Goal: Information Seeking & Learning: Learn about a topic

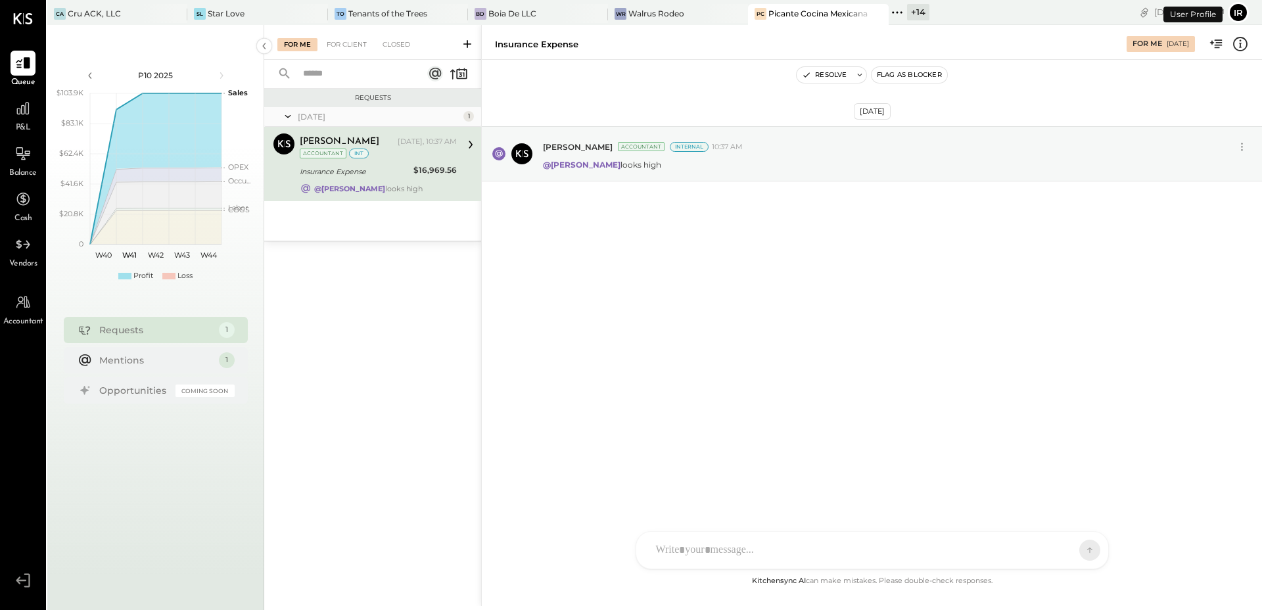
click at [897, 11] on icon at bounding box center [897, 12] width 17 height 17
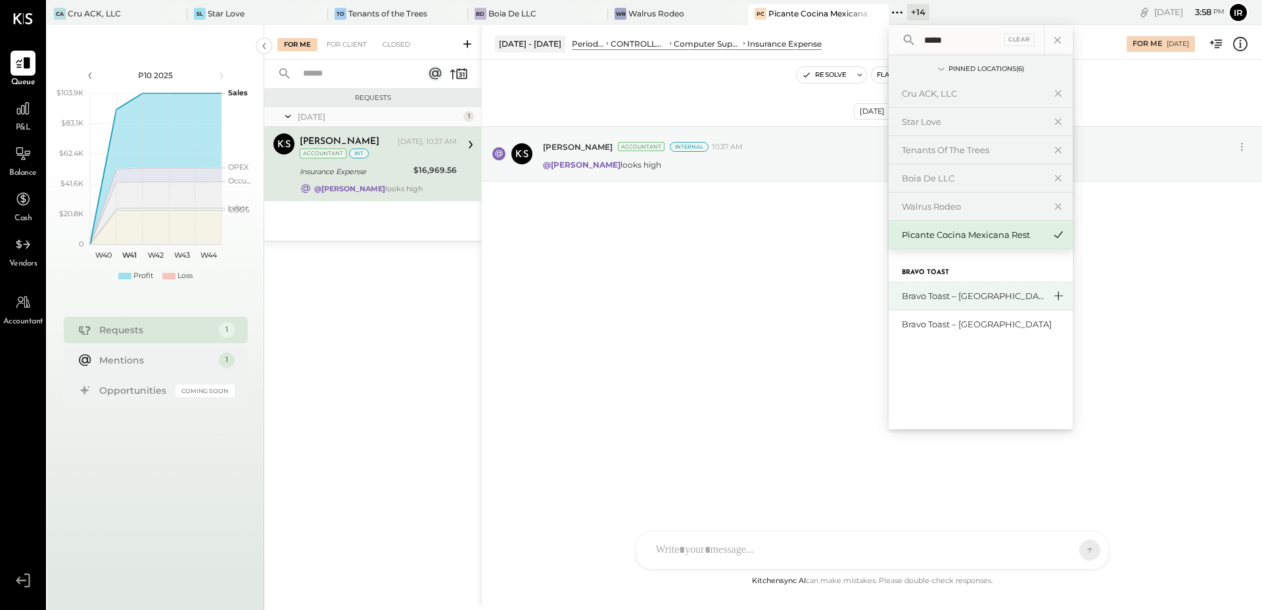
type input "*****"
click at [1054, 295] on icon at bounding box center [1058, 295] width 9 height 9
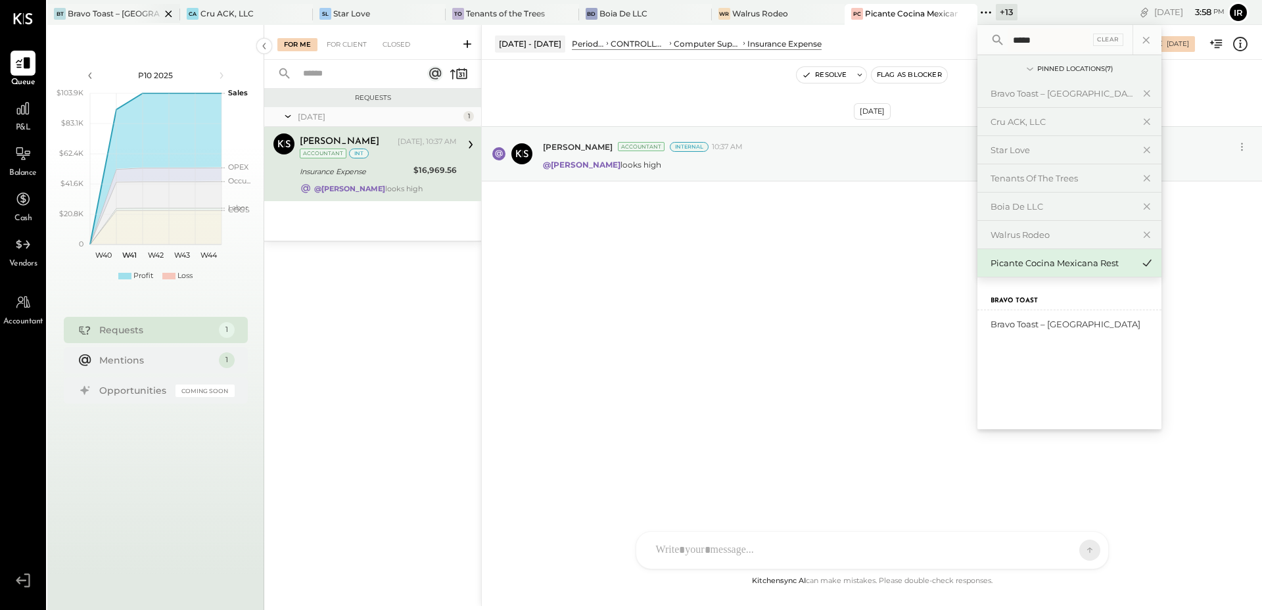
click at [134, 17] on div at bounding box center [157, 13] width 46 height 19
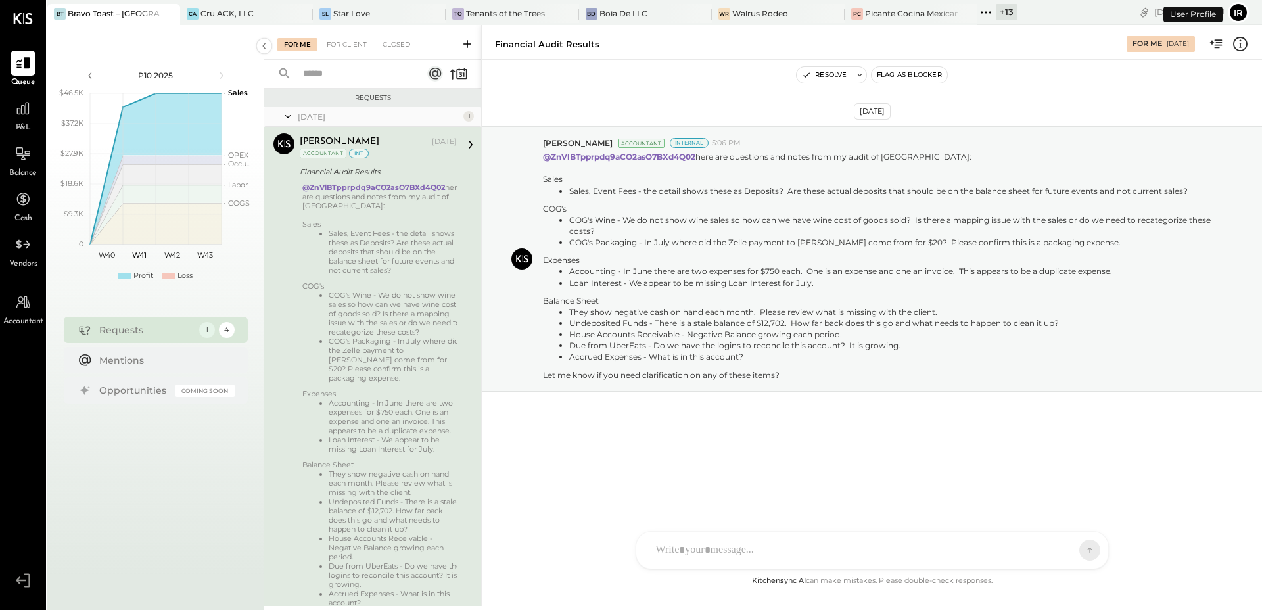
scroll to position [48, 0]
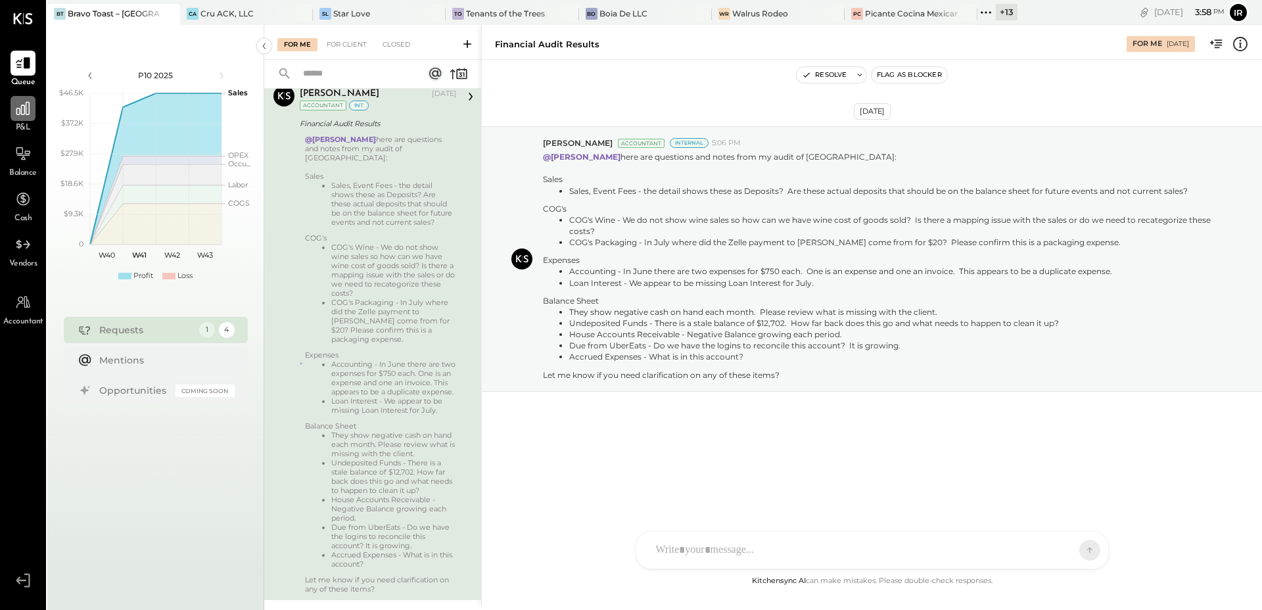
click at [28, 114] on icon at bounding box center [22, 108] width 17 height 17
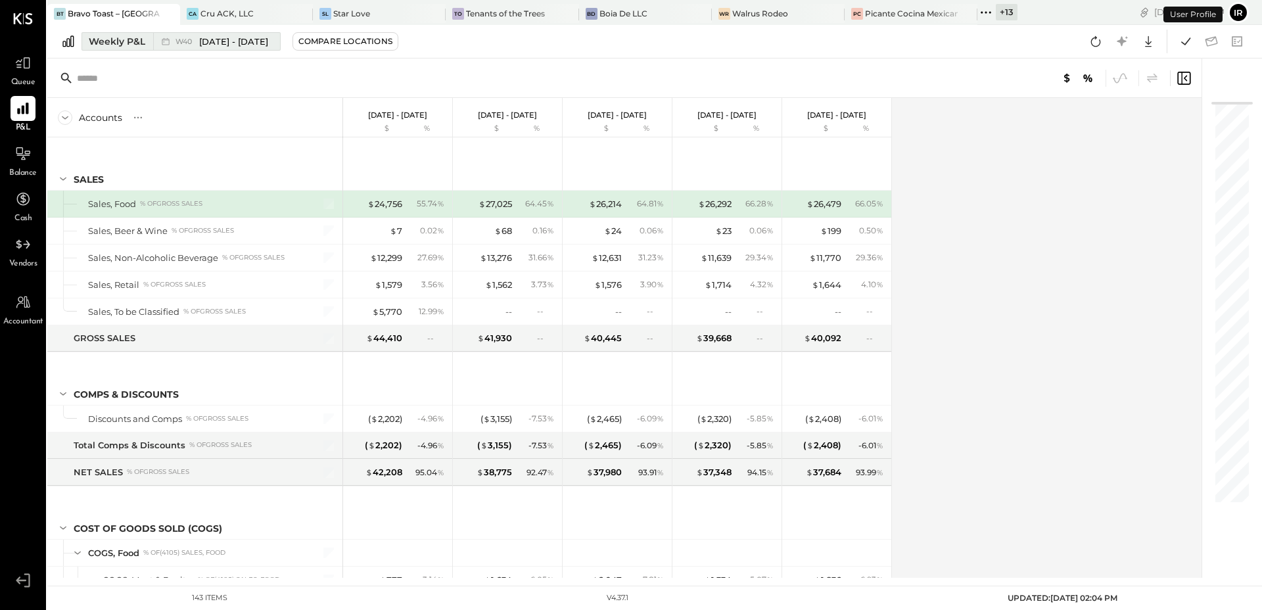
click at [185, 50] on button "Weekly P&L W40 [DATE] - [DATE]" at bounding box center [181, 41] width 199 height 18
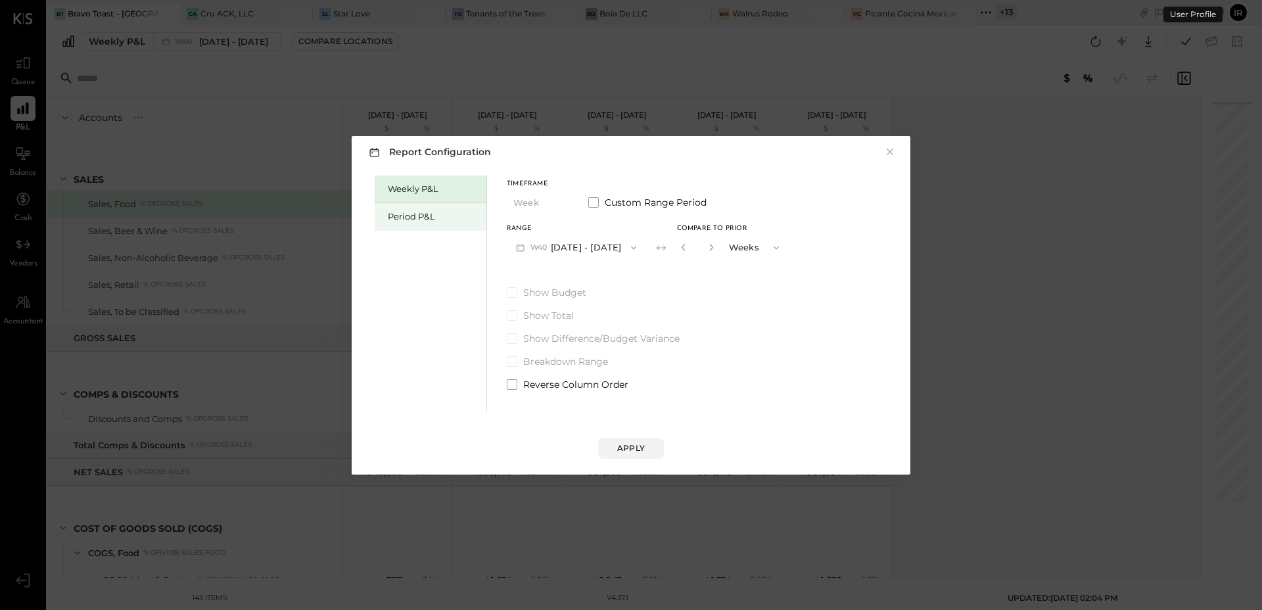
click at [401, 218] on div "Period P&L" at bounding box center [434, 216] width 92 height 12
click at [609, 252] on button "P10 [DATE] - [DATE]" at bounding box center [574, 247] width 135 height 24
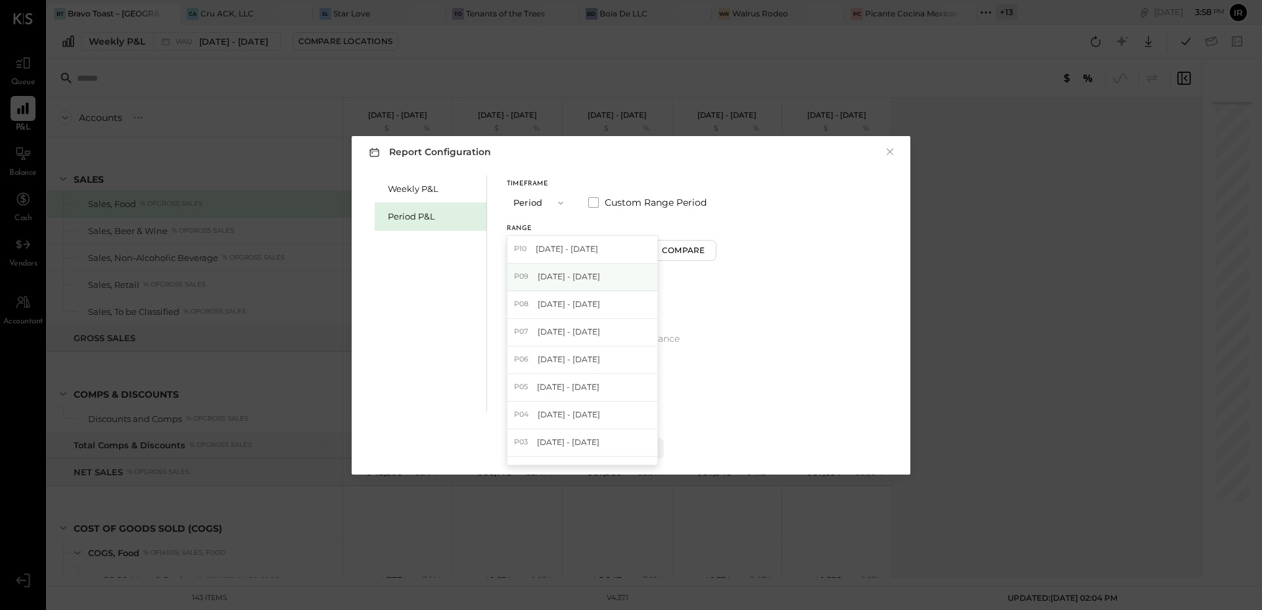
click at [600, 282] on span "[DATE] - [DATE]" at bounding box center [569, 276] width 62 height 11
click at [622, 445] on div "Apply" at bounding box center [631, 447] width 28 height 11
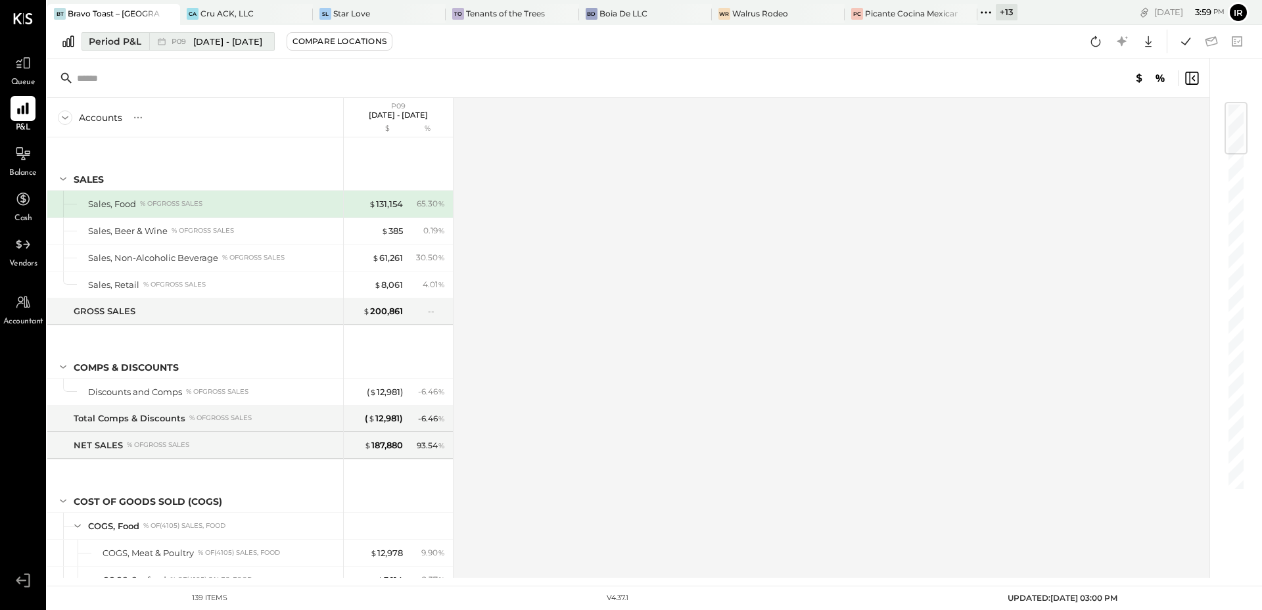
click at [172, 41] on span "P09" at bounding box center [181, 41] width 18 height 7
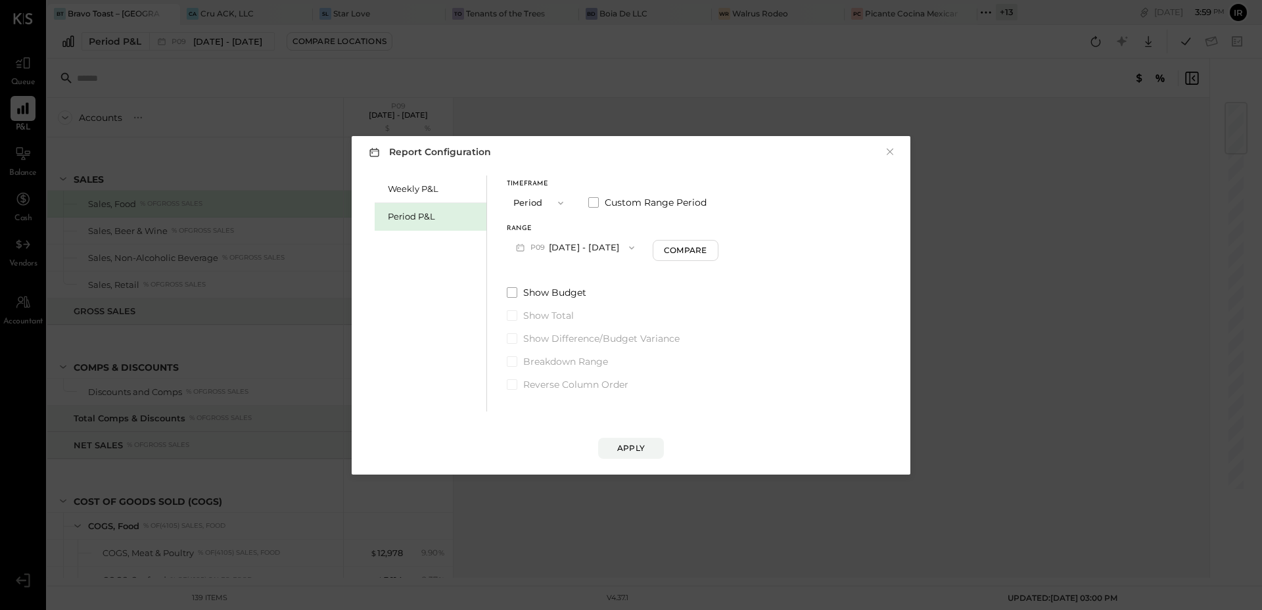
click at [637, 245] on span "button" at bounding box center [628, 248] width 17 height 11
click at [707, 246] on div "Compare" at bounding box center [685, 250] width 43 height 11
click at [713, 247] on icon "button" at bounding box center [709, 247] width 8 height 8
type input "*"
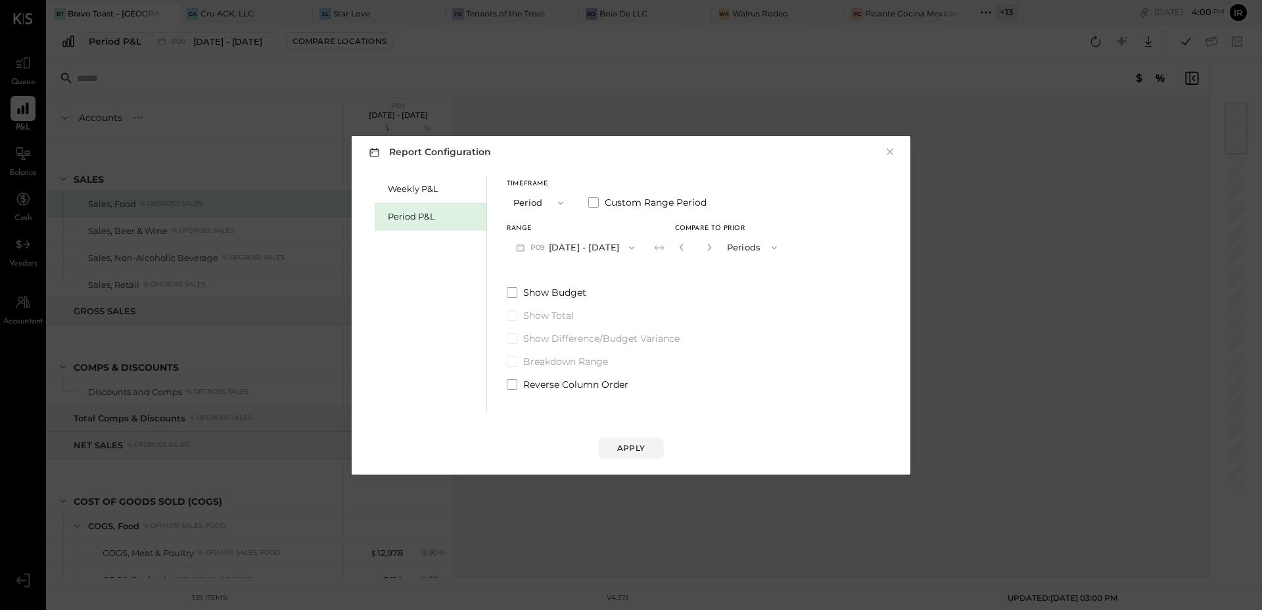
click at [634, 432] on div "Apply" at bounding box center [631, 435] width 533 height 47
click at [630, 440] on button "Apply" at bounding box center [631, 448] width 66 height 21
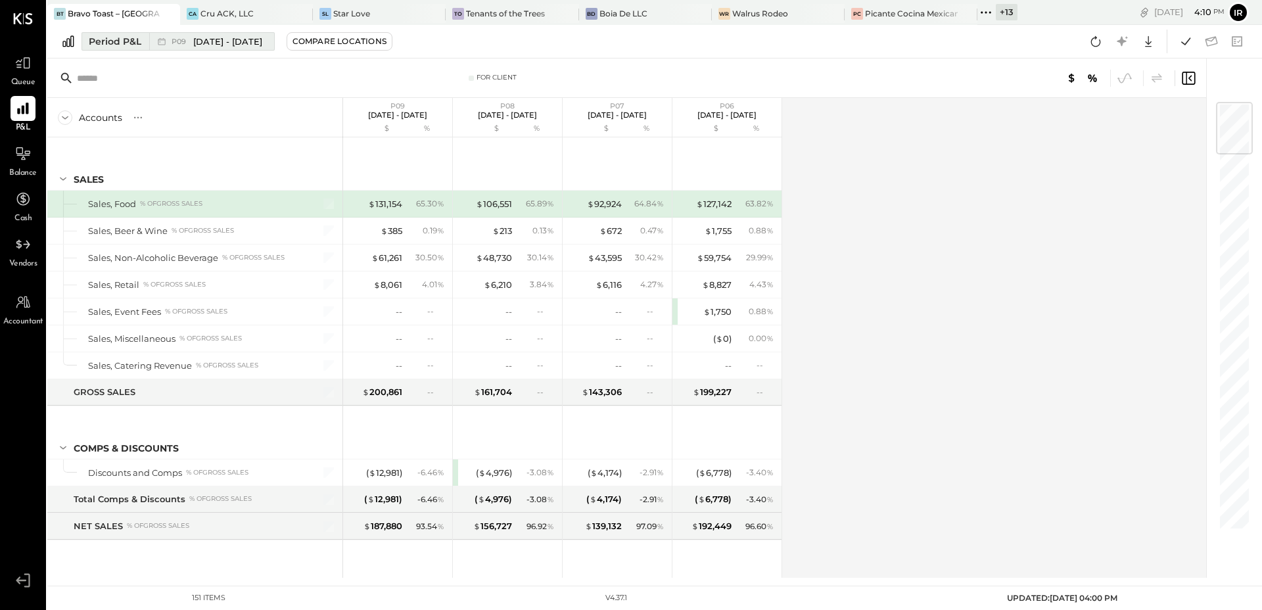
click at [186, 36] on div "P09 [DATE] - [DATE]" at bounding box center [217, 42] width 91 height 12
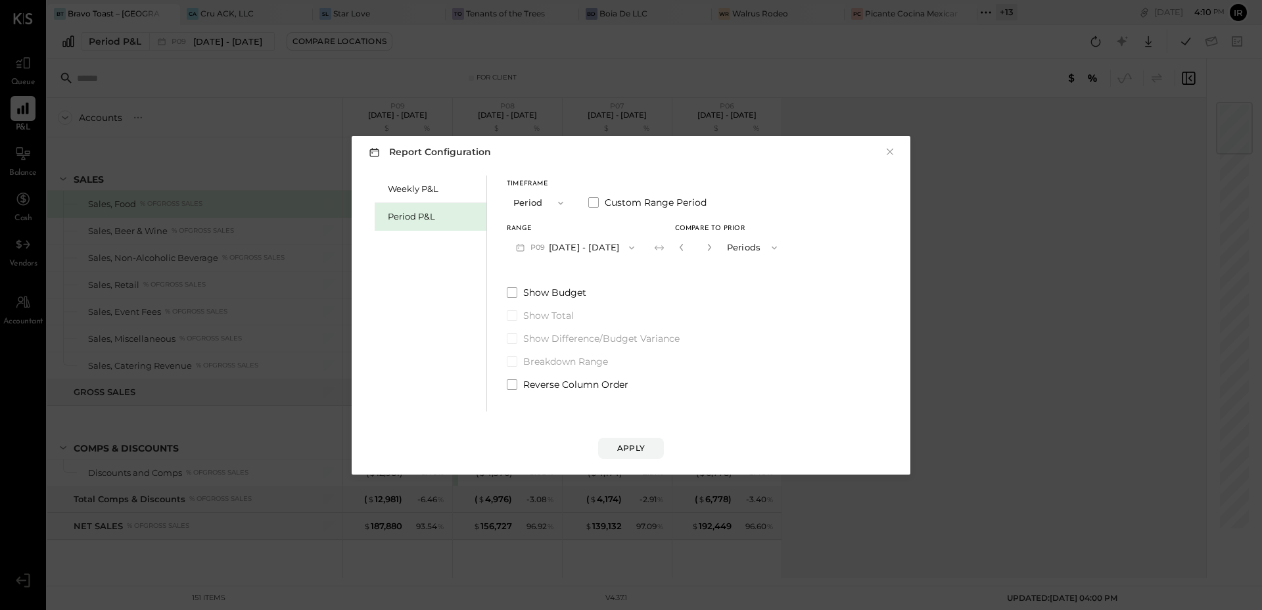
click at [425, 223] on div "Period P&L" at bounding box center [431, 217] width 112 height 28
click at [574, 249] on button "P10 [DATE] - [DATE]" at bounding box center [574, 247] width 135 height 24
click at [889, 157] on button "×" at bounding box center [890, 151] width 12 height 13
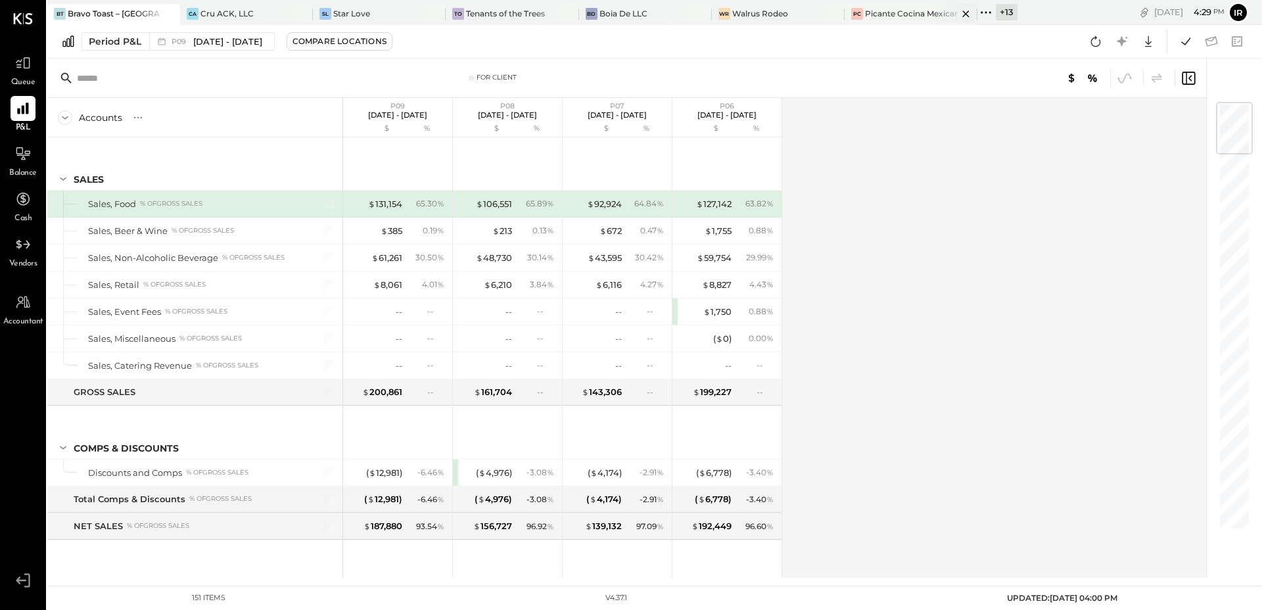
click at [876, 11] on div "Picante Cocina Mexicana Rest" at bounding box center [911, 13] width 93 height 11
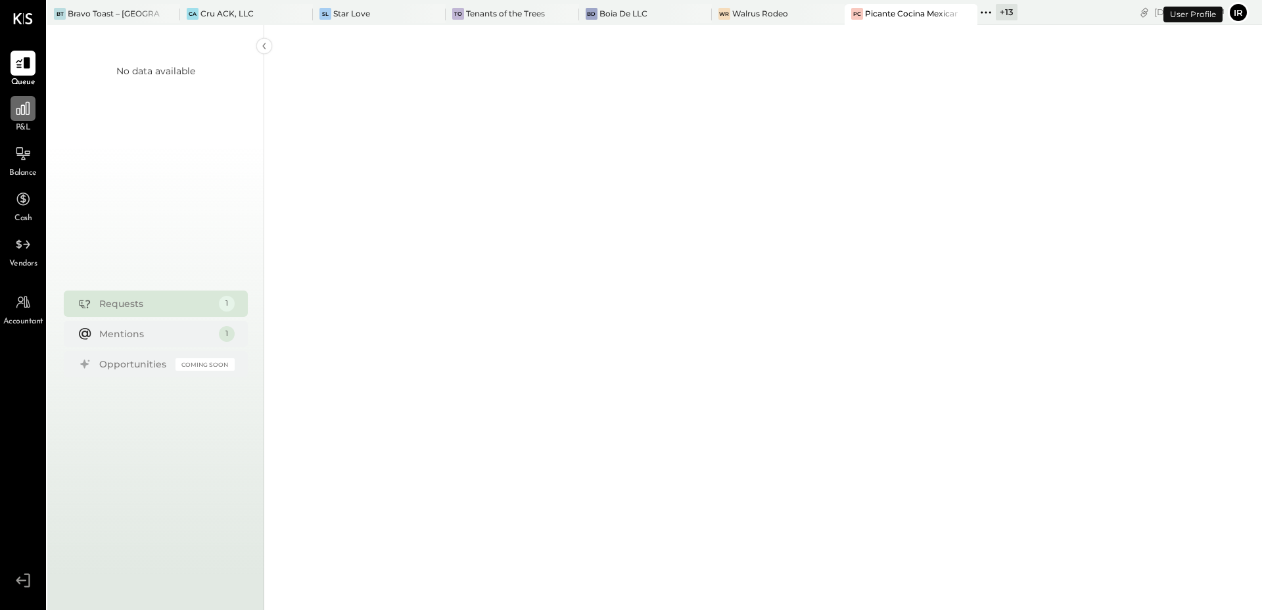
click at [24, 107] on icon at bounding box center [22, 108] width 13 height 13
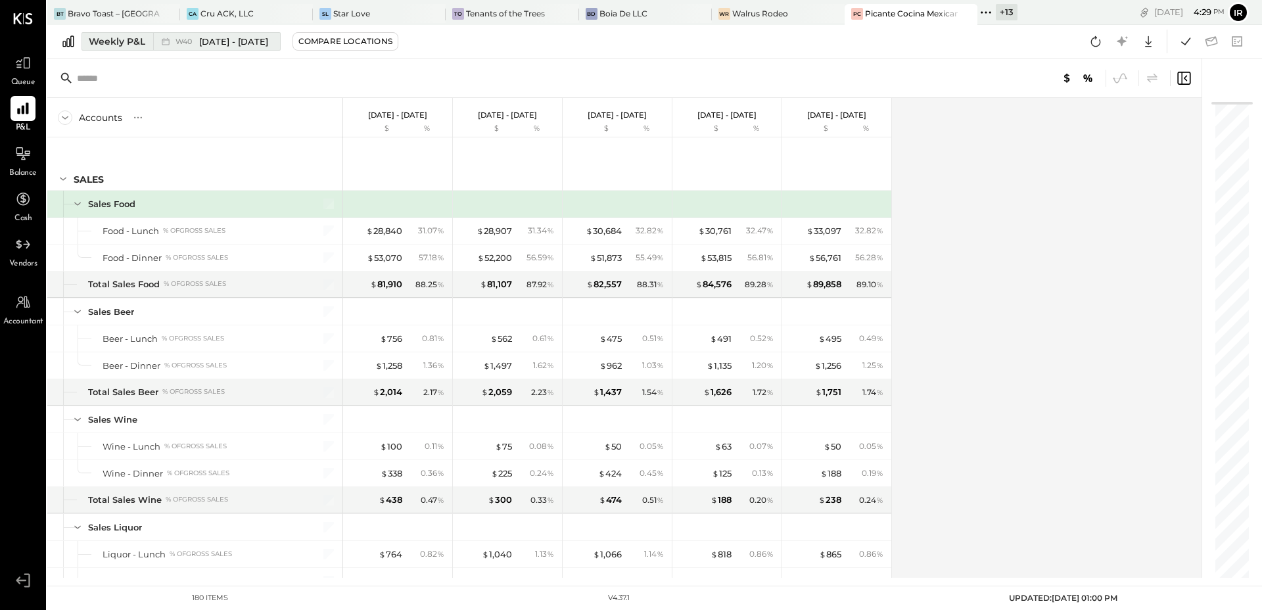
click at [224, 40] on span "[DATE] - [DATE]" at bounding box center [233, 42] width 69 height 12
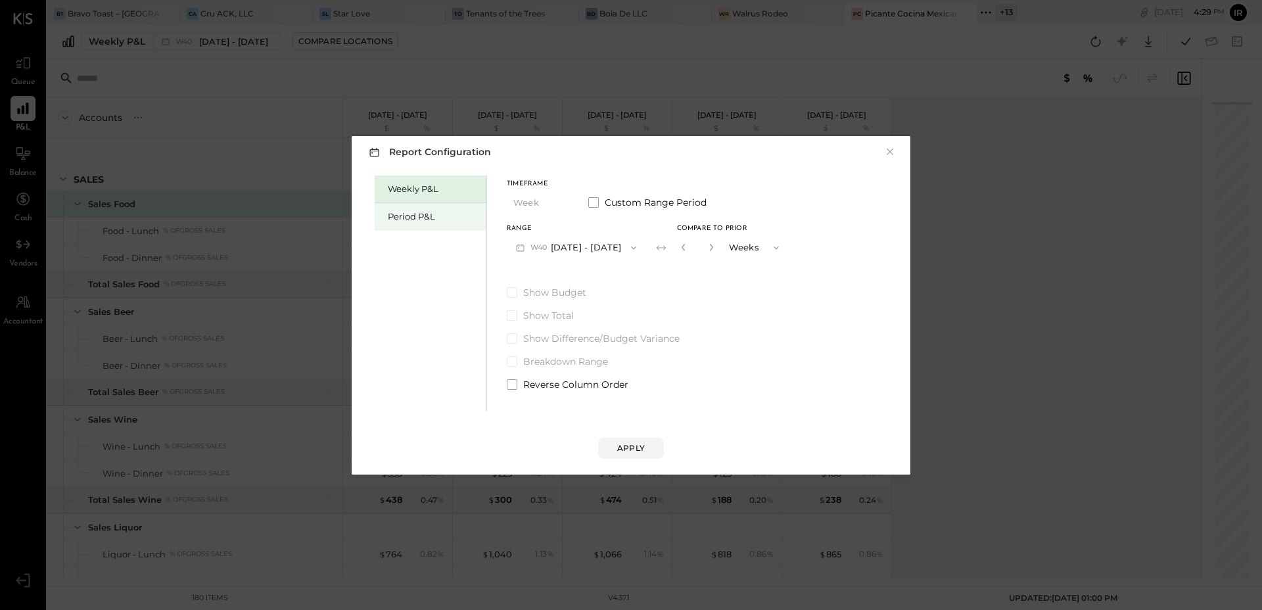
click at [391, 212] on div "Period P&L" at bounding box center [434, 216] width 92 height 12
click at [587, 244] on button "P10 [DATE] - [DATE]" at bounding box center [574, 247] width 135 height 24
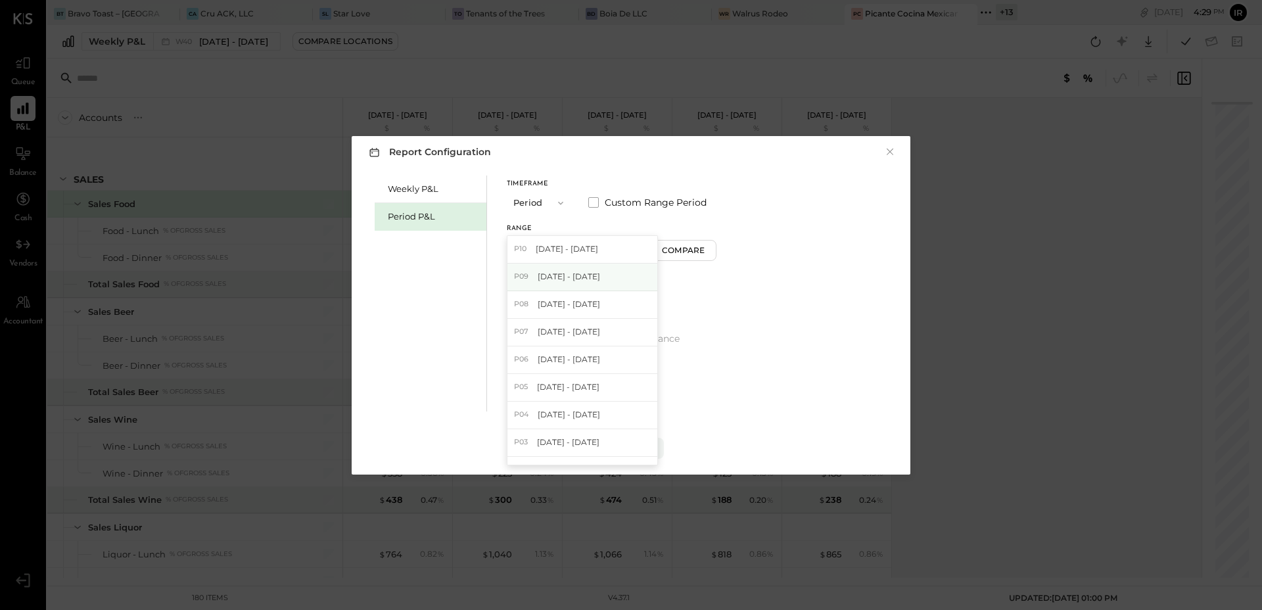
click at [596, 278] on span "[DATE] - [DATE]" at bounding box center [569, 276] width 62 height 11
click at [638, 449] on div "Apply" at bounding box center [631, 447] width 28 height 11
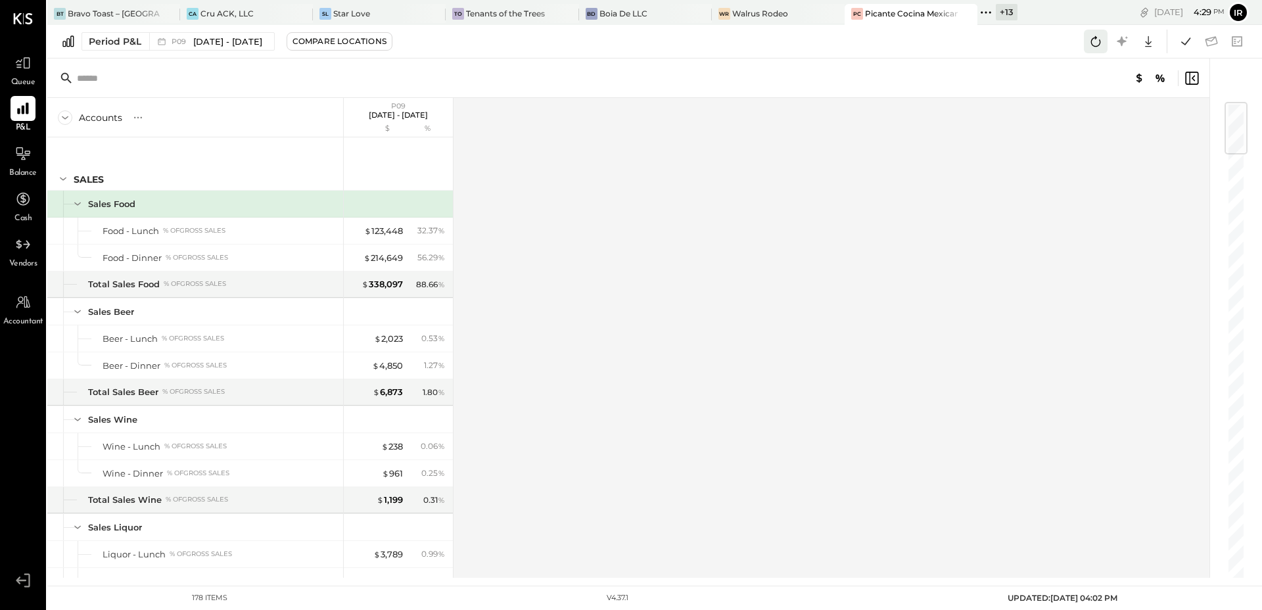
click at [1093, 45] on icon at bounding box center [1096, 41] width 10 height 11
click at [1183, 38] on icon at bounding box center [1185, 41] width 17 height 17
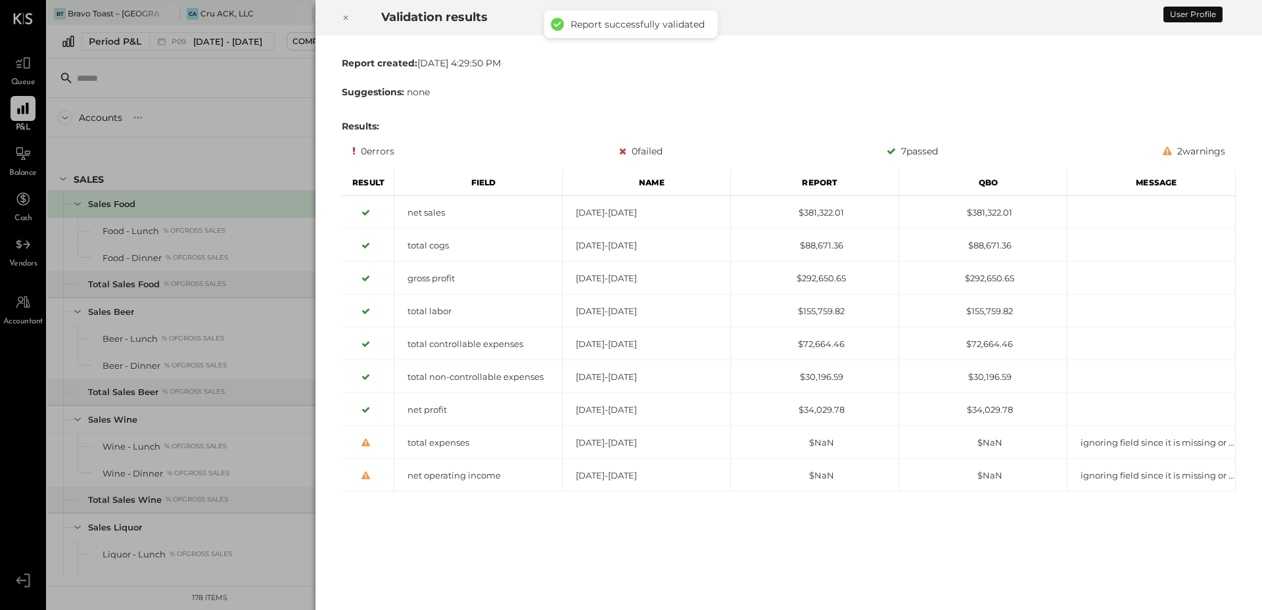
click at [345, 20] on icon at bounding box center [346, 18] width 8 height 16
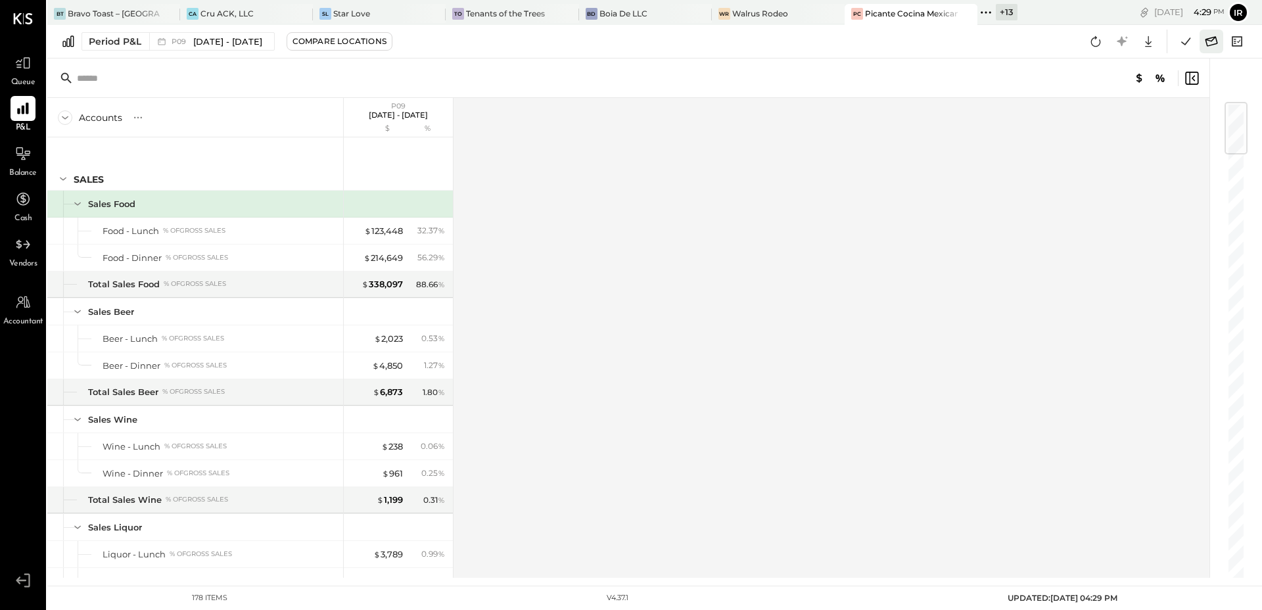
click at [1216, 39] on icon at bounding box center [1211, 41] width 17 height 17
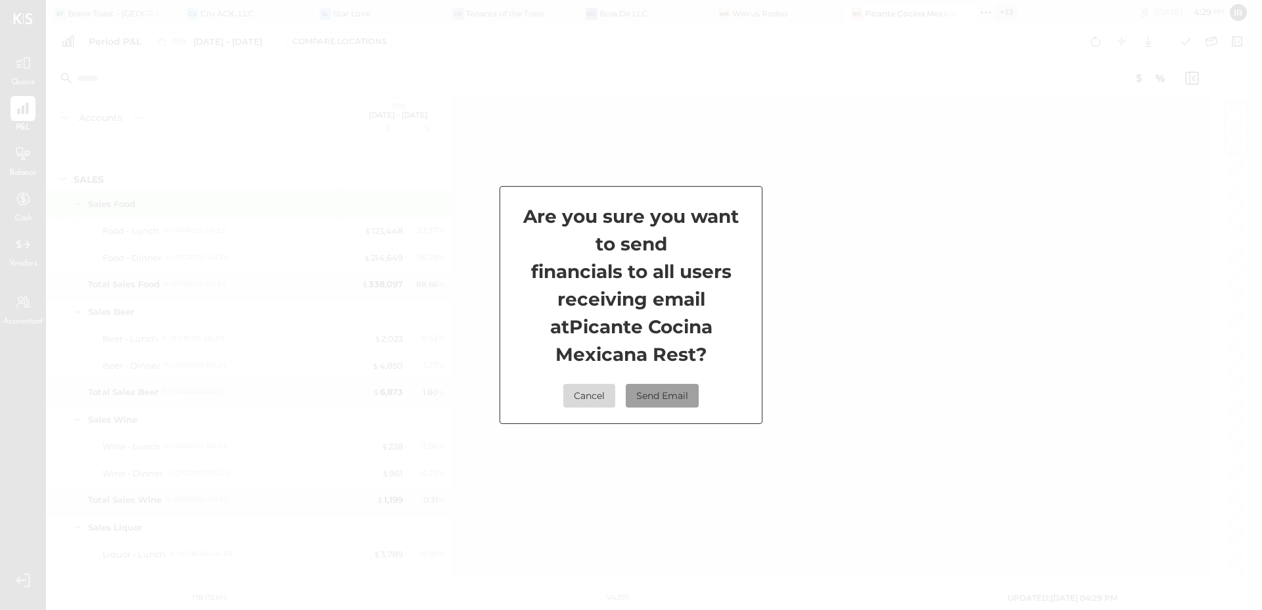
click at [656, 402] on button "Send Email" at bounding box center [662, 396] width 73 height 24
